Goal: Answer question/provide support: Share knowledge or assist other users

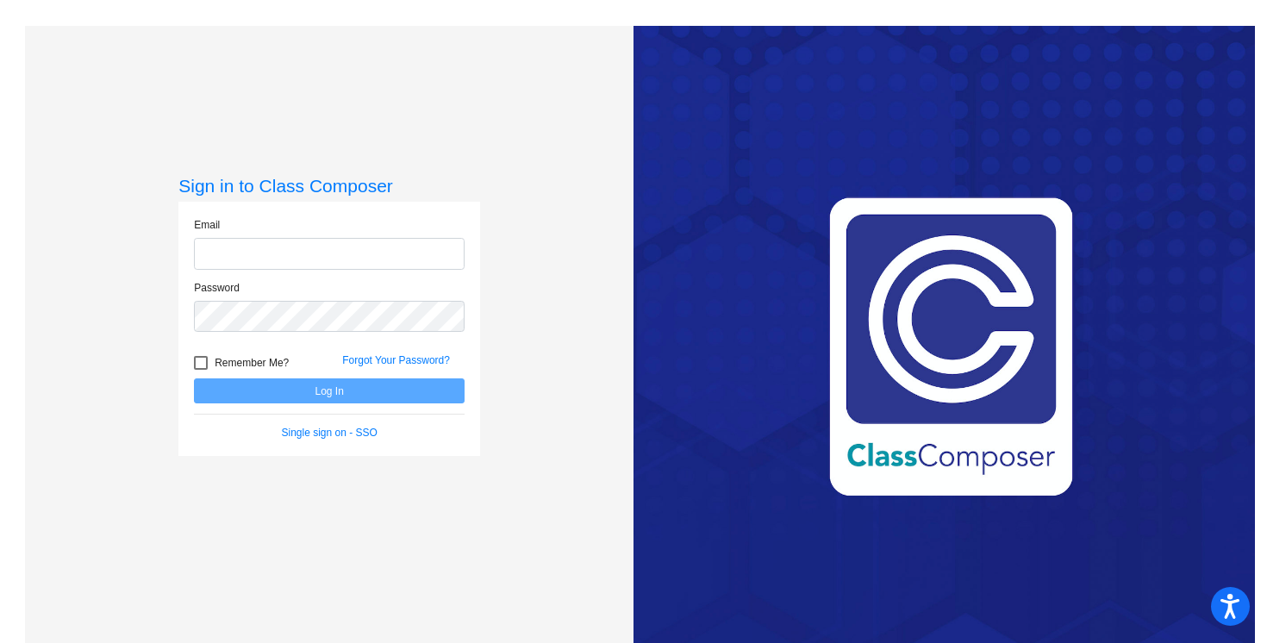
type input "[PERSON_NAME][EMAIL_ADDRESS][PERSON_NAME][DOMAIN_NAME]"
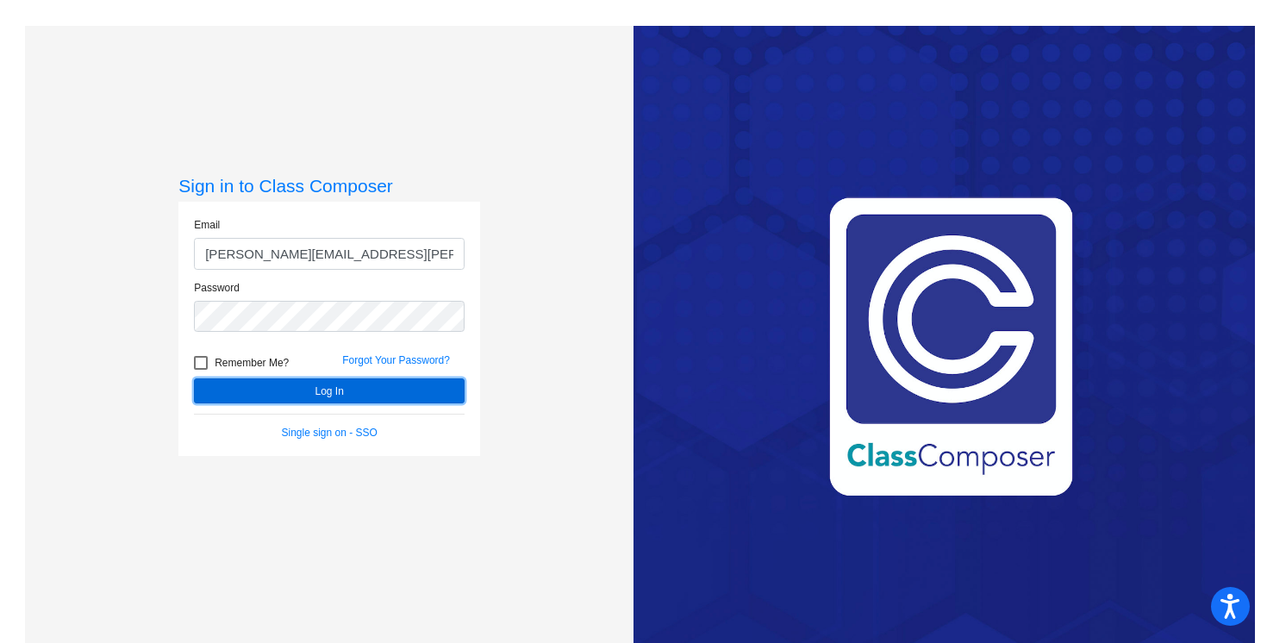
click at [285, 389] on button "Log In" at bounding box center [329, 390] width 271 height 25
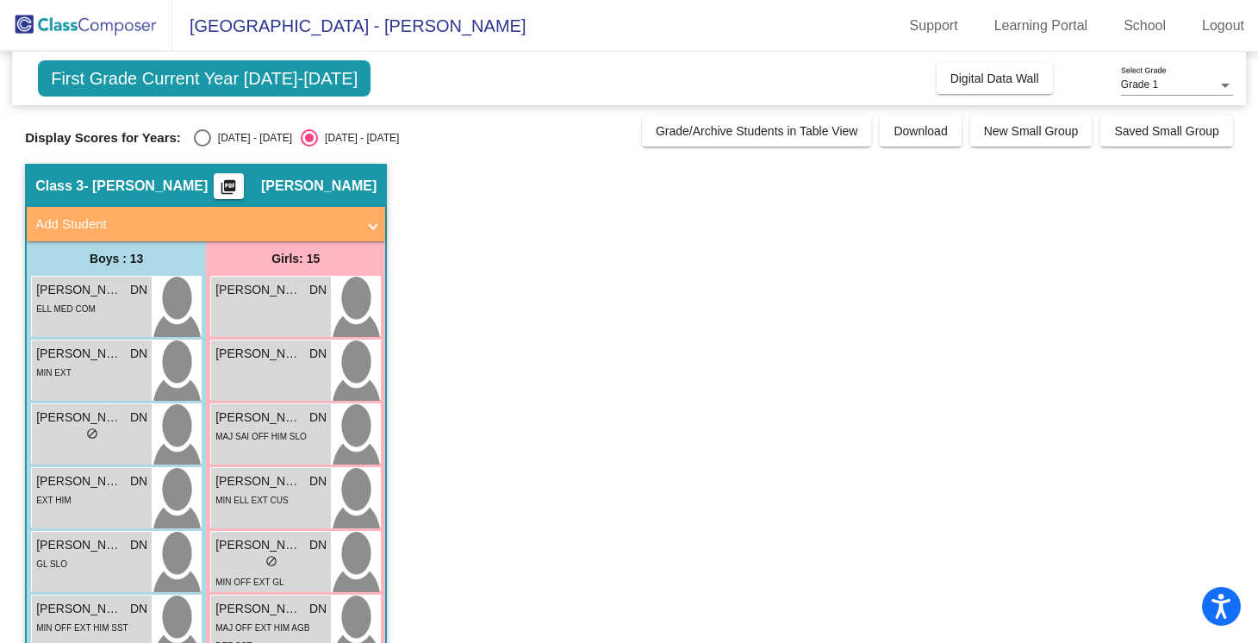
click at [198, 138] on div "Select an option" at bounding box center [202, 137] width 17 height 17
click at [202, 146] on input "[DATE] - [DATE]" at bounding box center [202, 146] width 1 height 1
radio input "true"
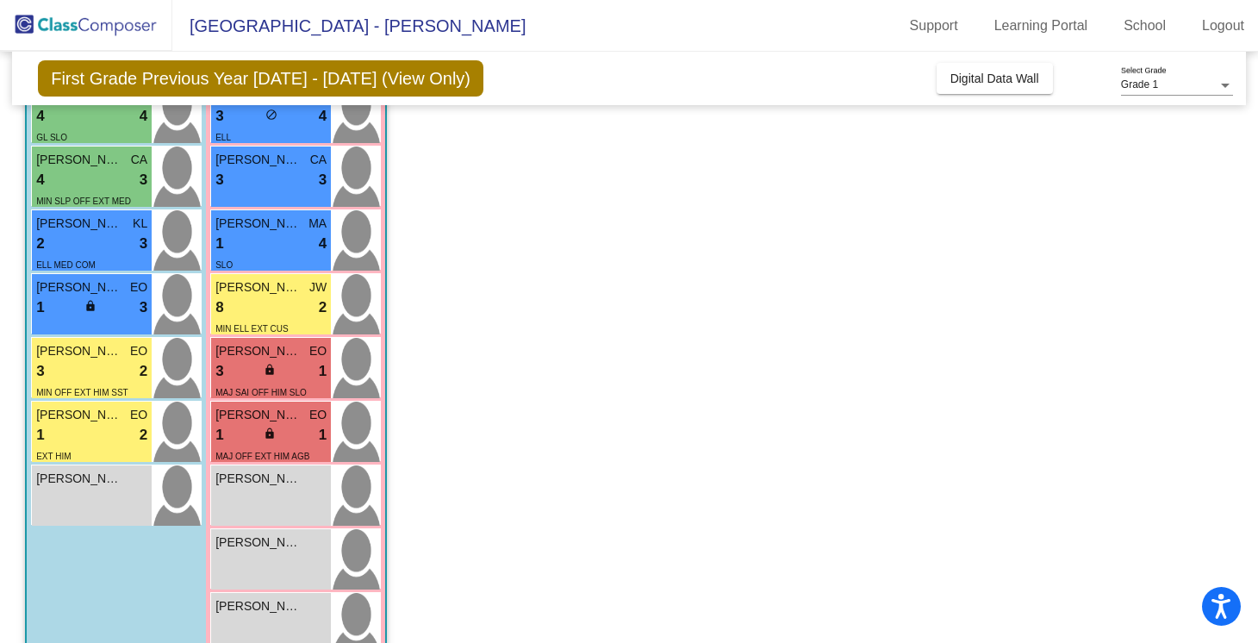
scroll to position [537, 0]
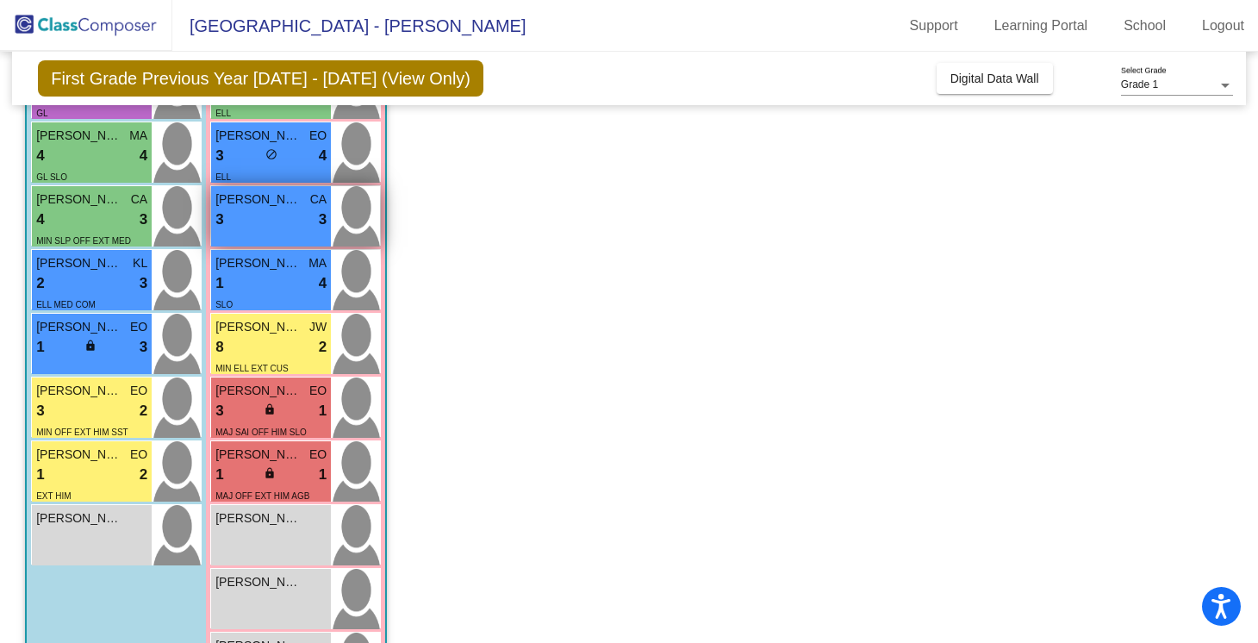
click at [303, 218] on div "3 lock do_not_disturb_alt 3" at bounding box center [270, 220] width 111 height 22
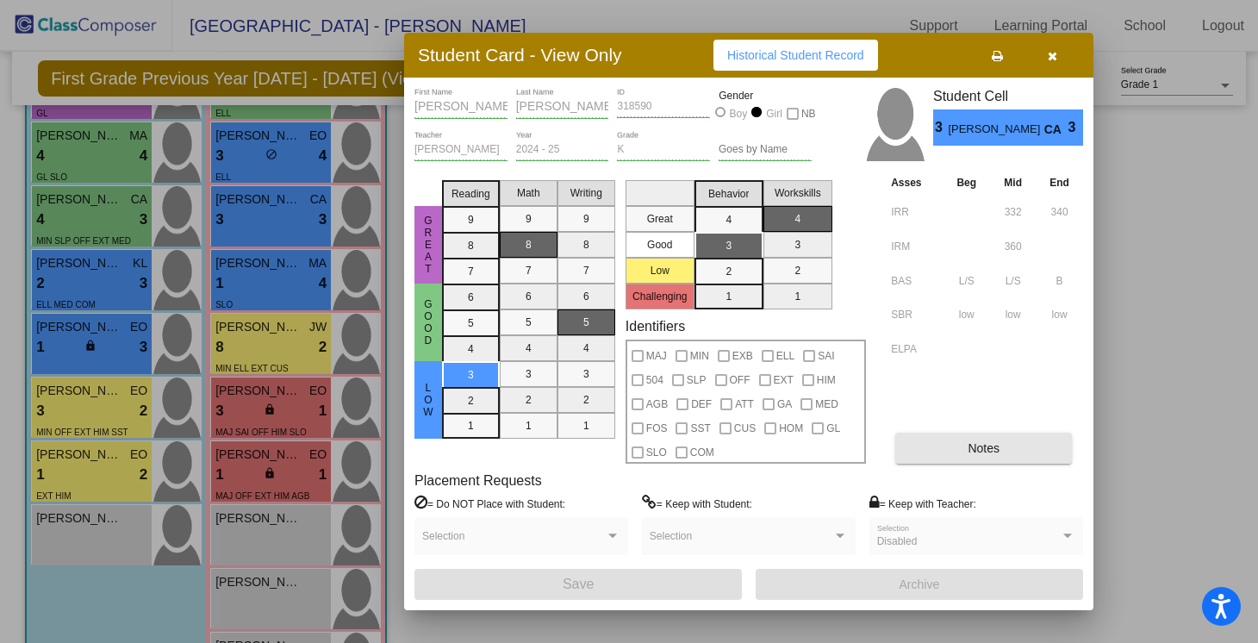
click at [1011, 441] on button "Notes" at bounding box center [983, 448] width 177 height 31
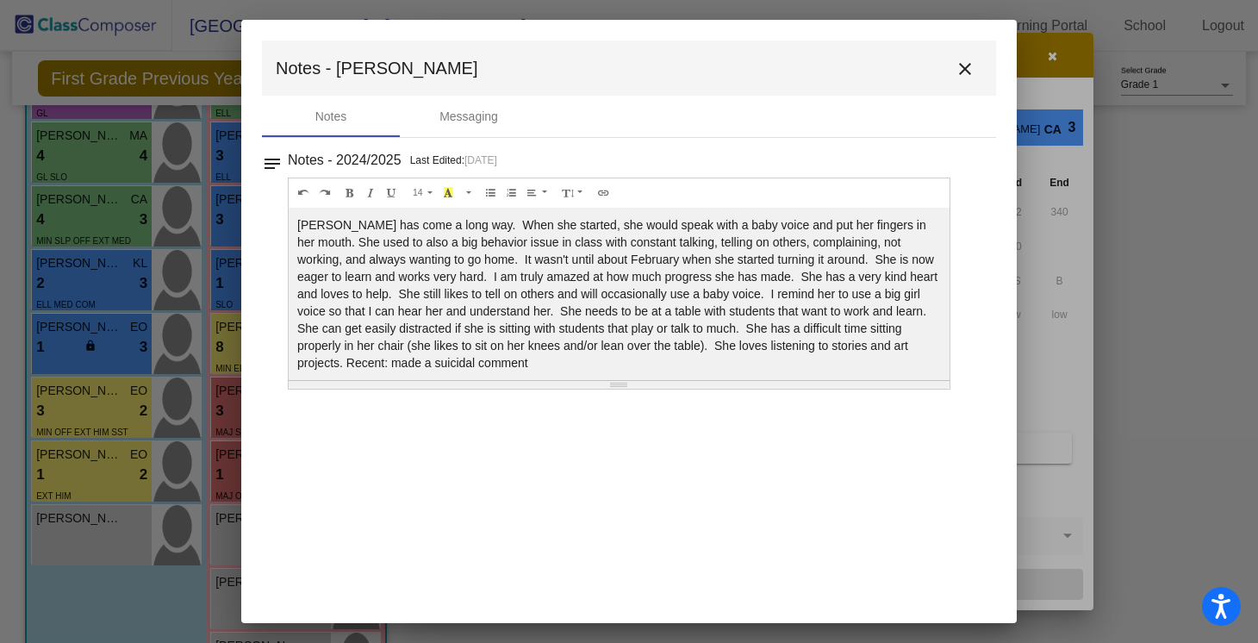
scroll to position [0, 0]
click at [970, 71] on mat-icon "close" at bounding box center [965, 69] width 21 height 21
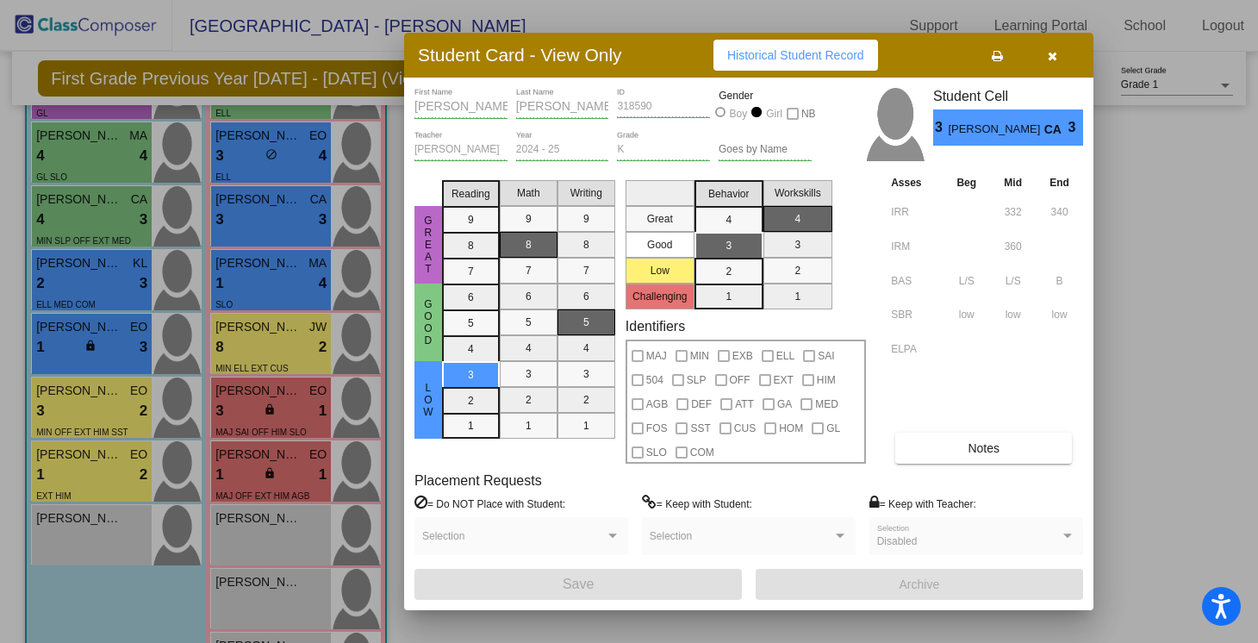
click at [1050, 65] on button "button" at bounding box center [1051, 55] width 55 height 31
